Goal: Find specific page/section: Find specific page/section

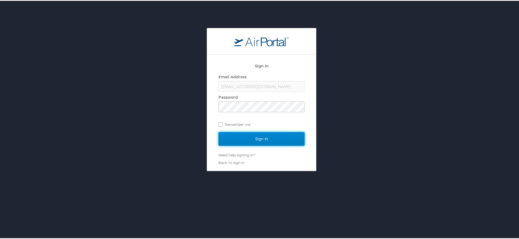
click at [263, 141] on input "Sign In" at bounding box center [261, 139] width 86 height 14
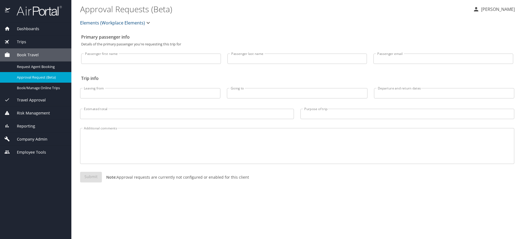
click at [40, 152] on span "Employee Tools" at bounding box center [28, 152] width 36 height 6
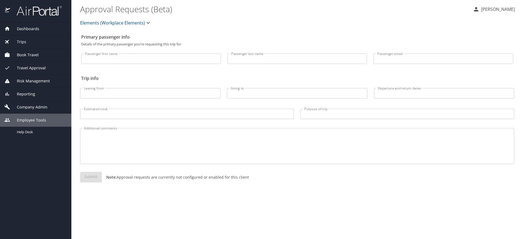
click at [26, 126] on div "Employee Tools" at bounding box center [35, 120] width 71 height 13
click at [27, 132] on div "Dashboards AirPortal 360™ Manager My Travel Dashboard Trips Airtinerary® Lookup…" at bounding box center [35, 130] width 71 height 217
click at [28, 122] on span "Employee Tools" at bounding box center [28, 120] width 36 height 6
click at [31, 131] on span "Help Desk" at bounding box center [41, 132] width 48 height 5
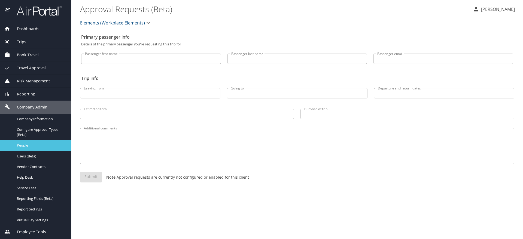
click at [46, 146] on span "People" at bounding box center [41, 145] width 48 height 5
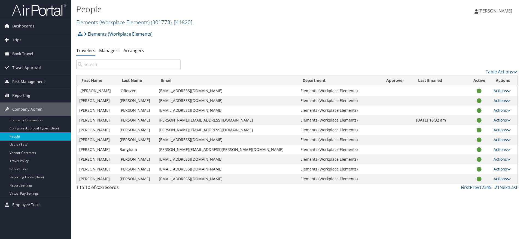
click at [167, 69] on div "Table Actions" at bounding box center [296, 68] width 449 height 16
click at [166, 65] on input "search" at bounding box center [128, 65] width 104 height 10
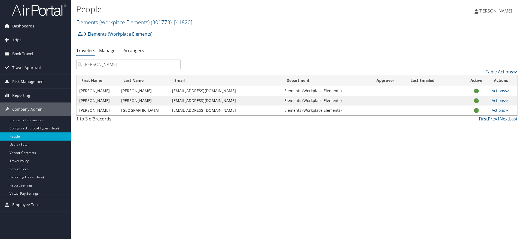
type input "chad"
click at [501, 73] on link "Table Actions" at bounding box center [502, 72] width 32 height 6
click at [501, 72] on div at bounding box center [261, 119] width 523 height 239
click at [53, 145] on link "Users (Beta)" at bounding box center [35, 145] width 71 height 8
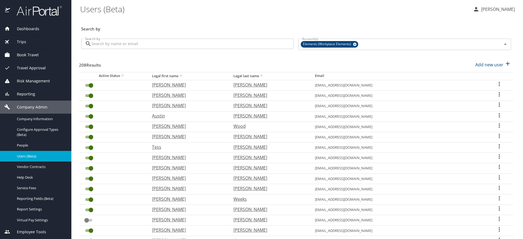
click at [175, 47] on input "Search by" at bounding box center [192, 44] width 202 height 10
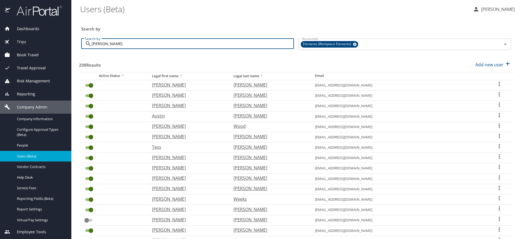
type input "chad"
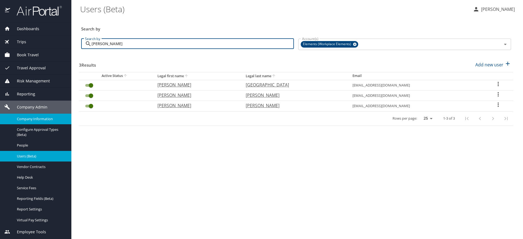
click at [50, 121] on span "Company Information" at bounding box center [41, 119] width 48 height 5
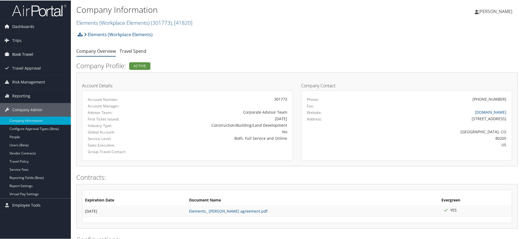
click at [28, 54] on span "Book Travel" at bounding box center [22, 54] width 21 height 14
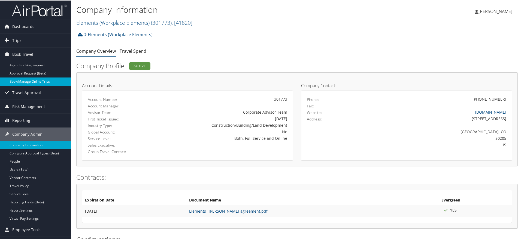
click at [34, 84] on link "Book/Manage Online Trips" at bounding box center [35, 81] width 71 height 8
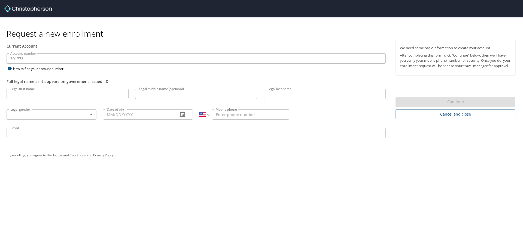
select select "US"
